Goal: Task Accomplishment & Management: Use online tool/utility

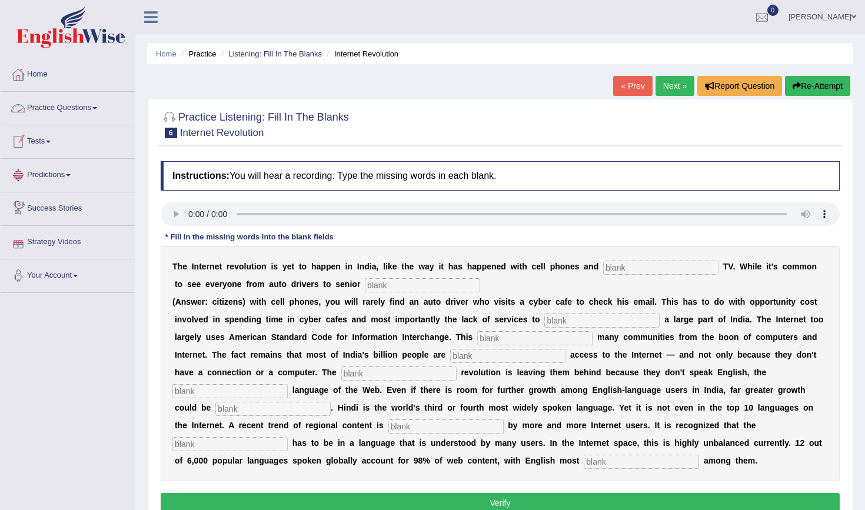
click at [31, 108] on link "Practice Questions" at bounding box center [68, 106] width 134 height 29
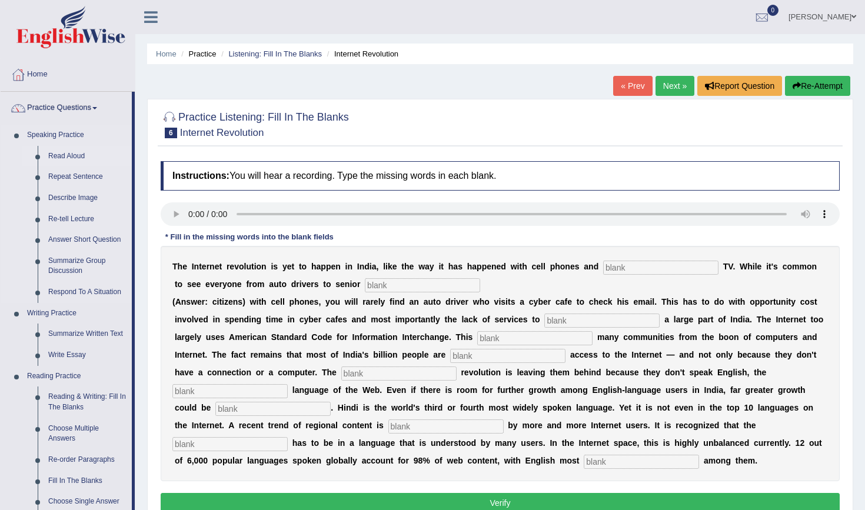
click at [63, 156] on link "Read Aloud" at bounding box center [87, 156] width 89 height 21
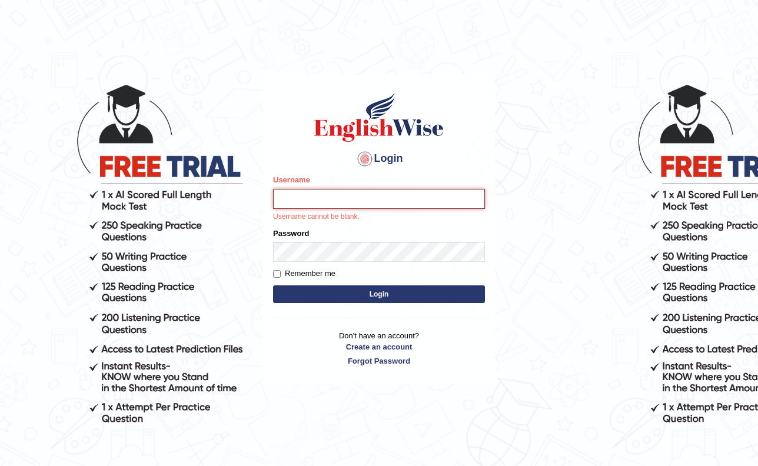
type input "Gabis"
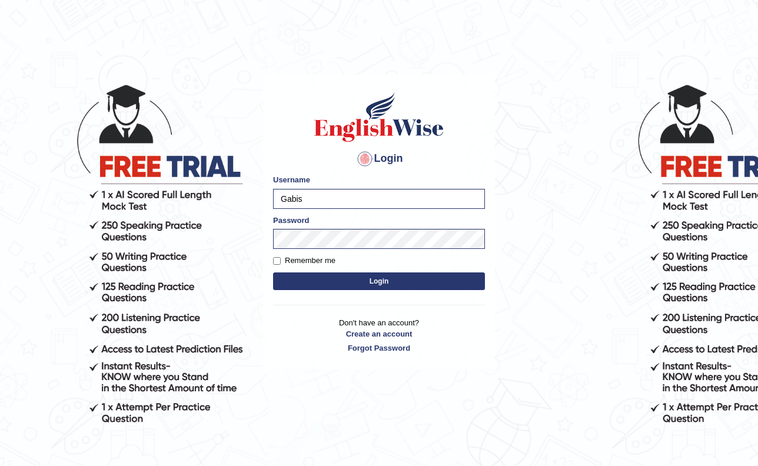
click at [411, 278] on button "Login" at bounding box center [379, 281] width 212 height 18
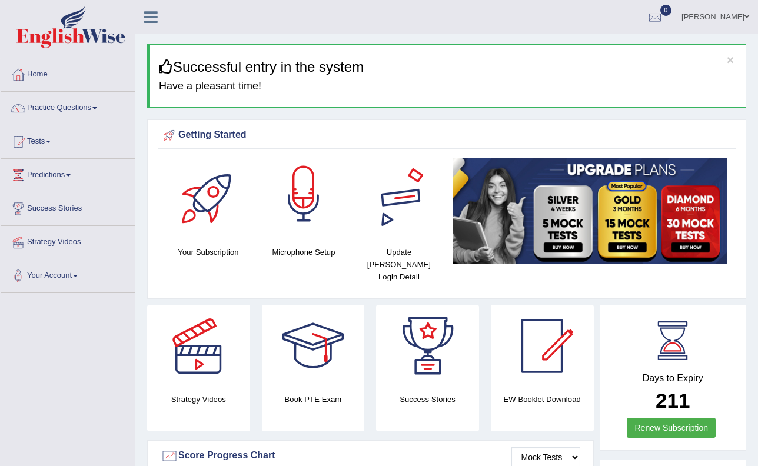
click at [321, 207] on div at bounding box center [303, 199] width 82 height 82
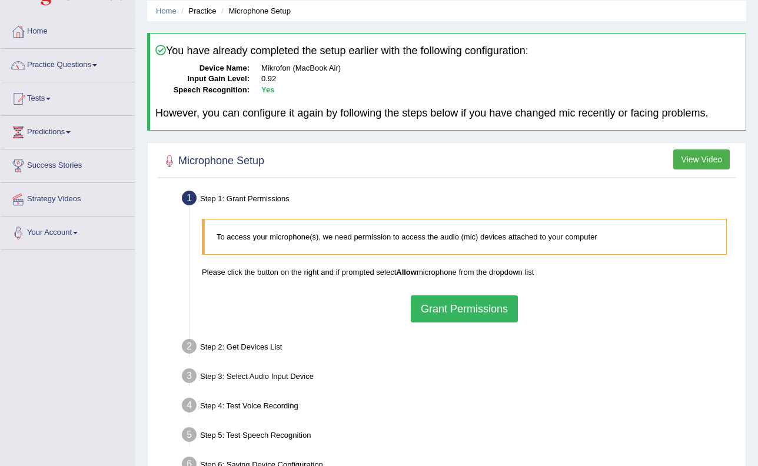
scroll to position [54, 0]
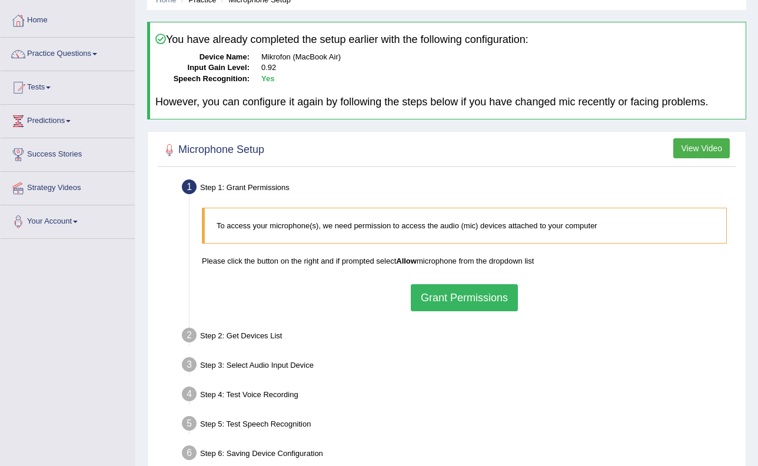
click at [467, 293] on button "Grant Permissions" at bounding box center [464, 297] width 107 height 27
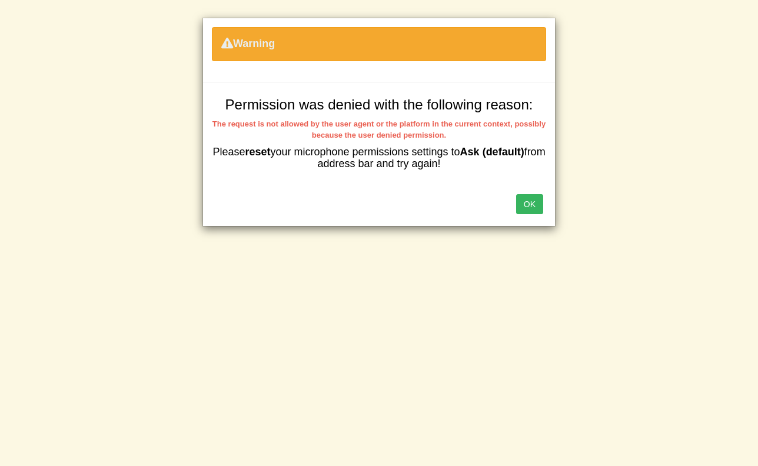
click at [535, 201] on button "OK" at bounding box center [529, 204] width 27 height 20
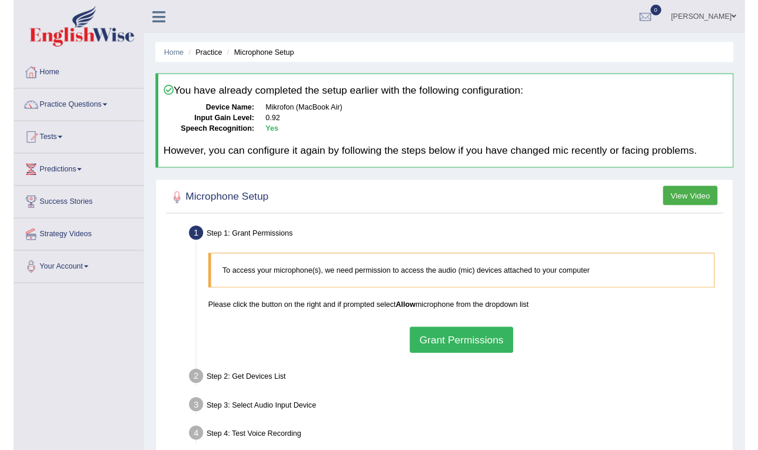
scroll to position [54, 0]
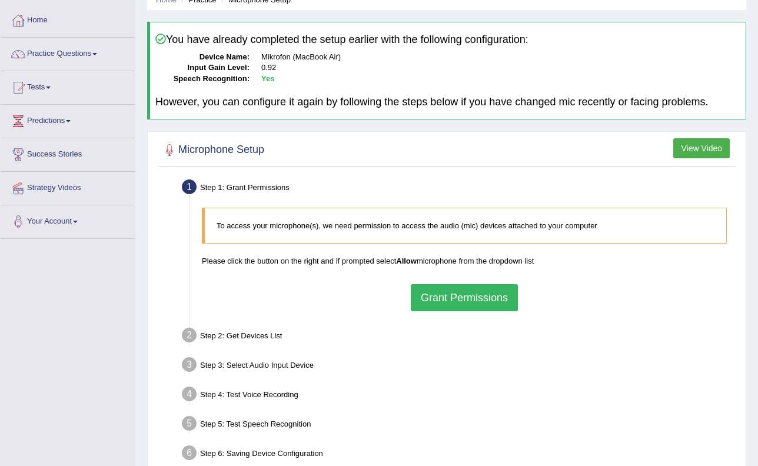
click at [705, 149] on button "View Video" at bounding box center [701, 148] width 56 height 20
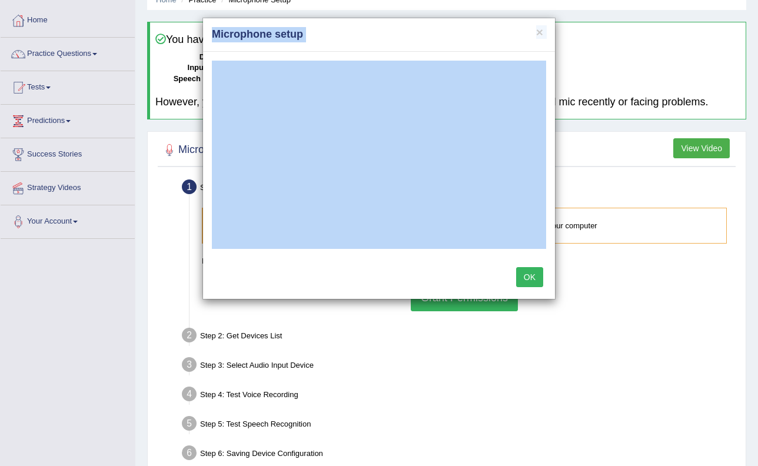
drag, startPoint x: 497, startPoint y: 25, endPoint x: 503, endPoint y: 52, distance: 27.1
click at [503, 54] on div "× Microphone setup OK" at bounding box center [378, 159] width 353 height 282
click at [538, 32] on button "×" at bounding box center [539, 32] width 7 height 12
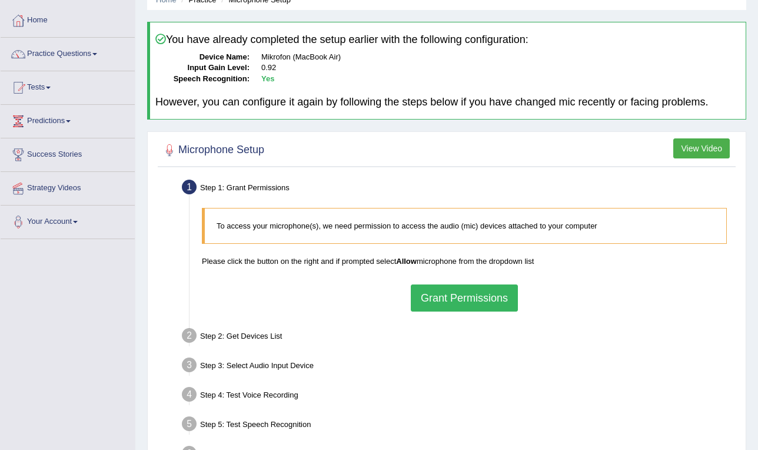
click at [686, 151] on button "View Video" at bounding box center [701, 148] width 56 height 20
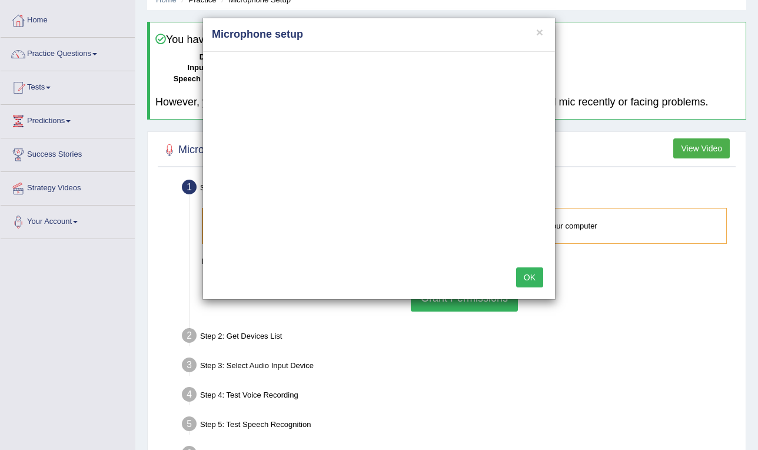
click at [523, 279] on button "OK" at bounding box center [529, 277] width 27 height 20
